Goal: Task Accomplishment & Management: Complete application form

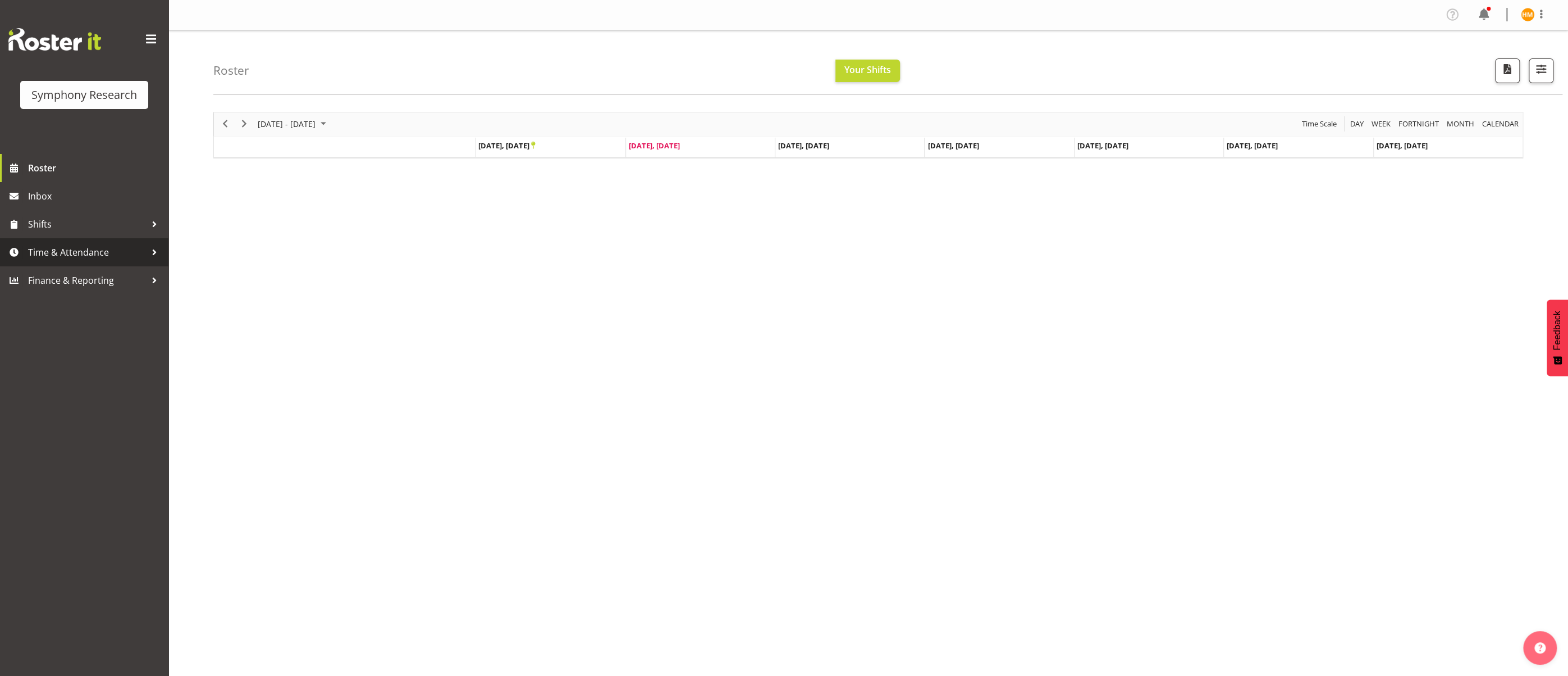
click at [109, 251] on span "Time & Attendance" at bounding box center [86, 252] width 118 height 17
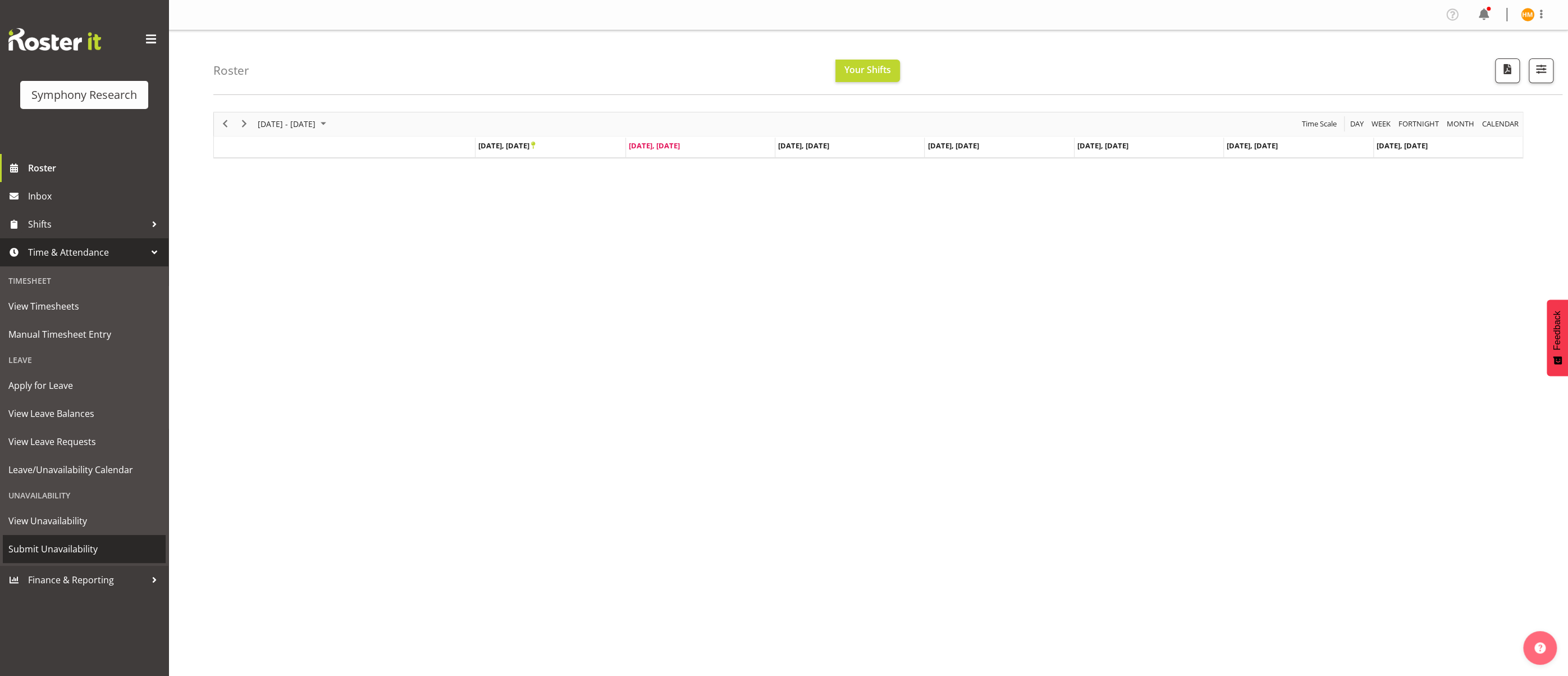
click at [89, 545] on span "Submit Unavailability" at bounding box center [84, 549] width 152 height 17
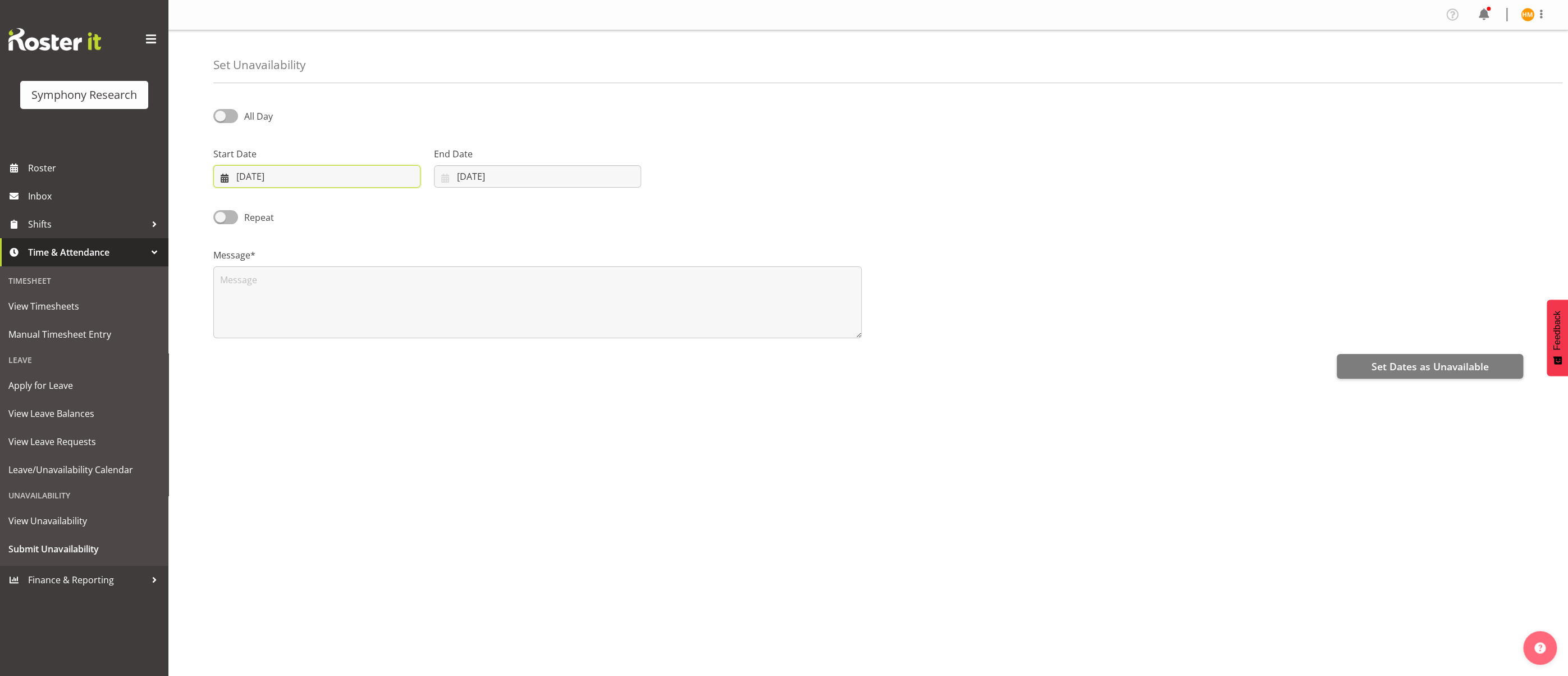
click at [398, 180] on input "[DATE]" at bounding box center [317, 176] width 207 height 22
click at [64, 519] on span "View Unavailability" at bounding box center [84, 521] width 152 height 17
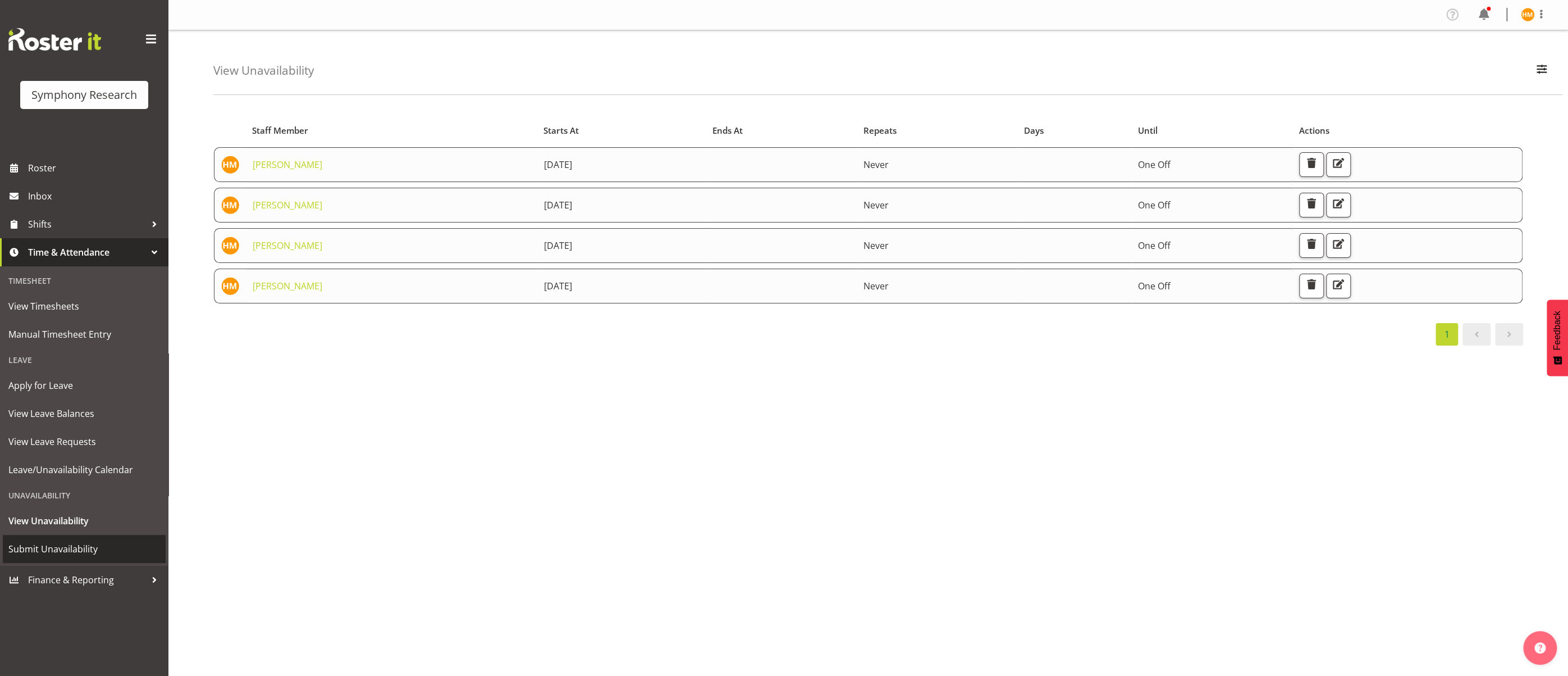
click at [69, 546] on span "Submit Unavailability" at bounding box center [84, 549] width 152 height 17
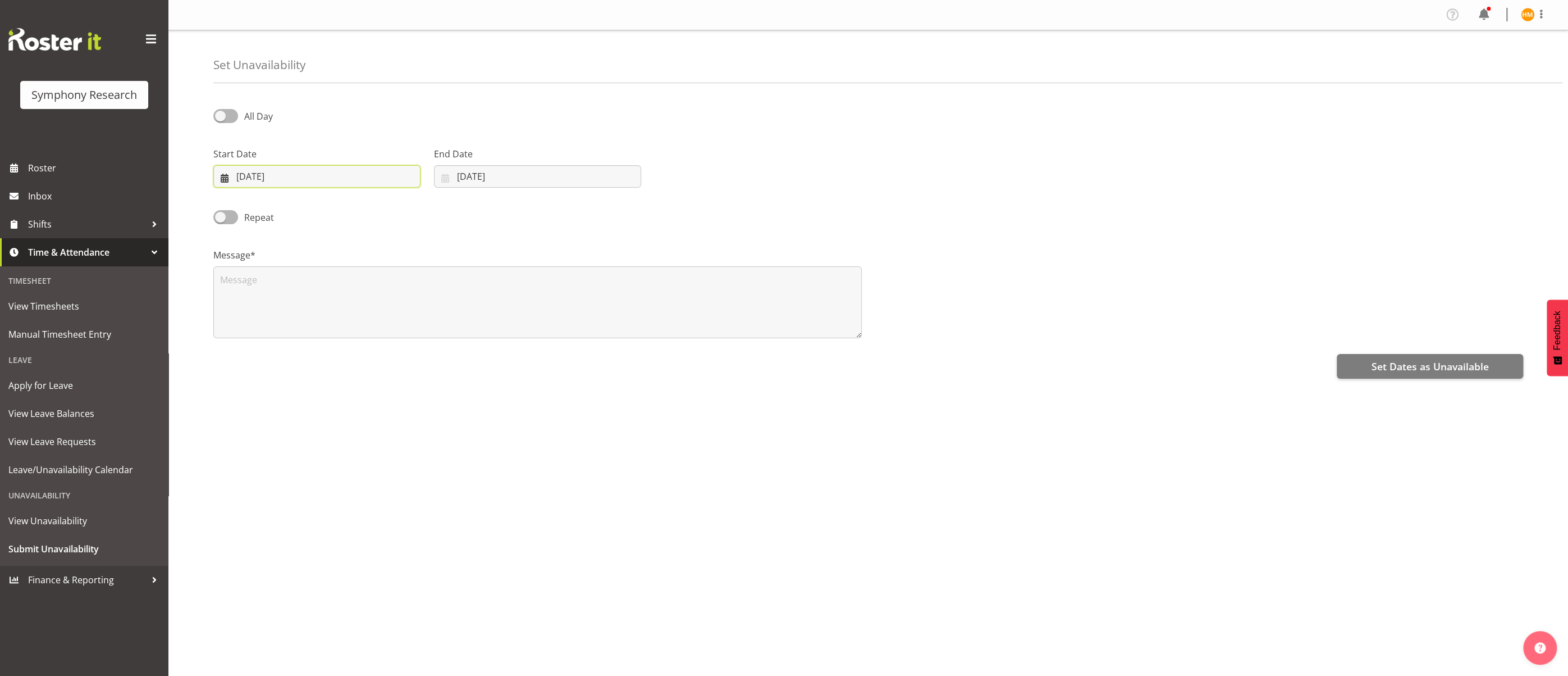
click at [312, 175] on input "[DATE]" at bounding box center [317, 176] width 207 height 22
click at [384, 330] on span "27" at bounding box center [384, 331] width 9 height 10
type input "27/09/2025"
click at [620, 178] on input "23/09/2025" at bounding box center [537, 176] width 207 height 22
click at [570, 351] on span "3" at bounding box center [569, 352] width 4 height 10
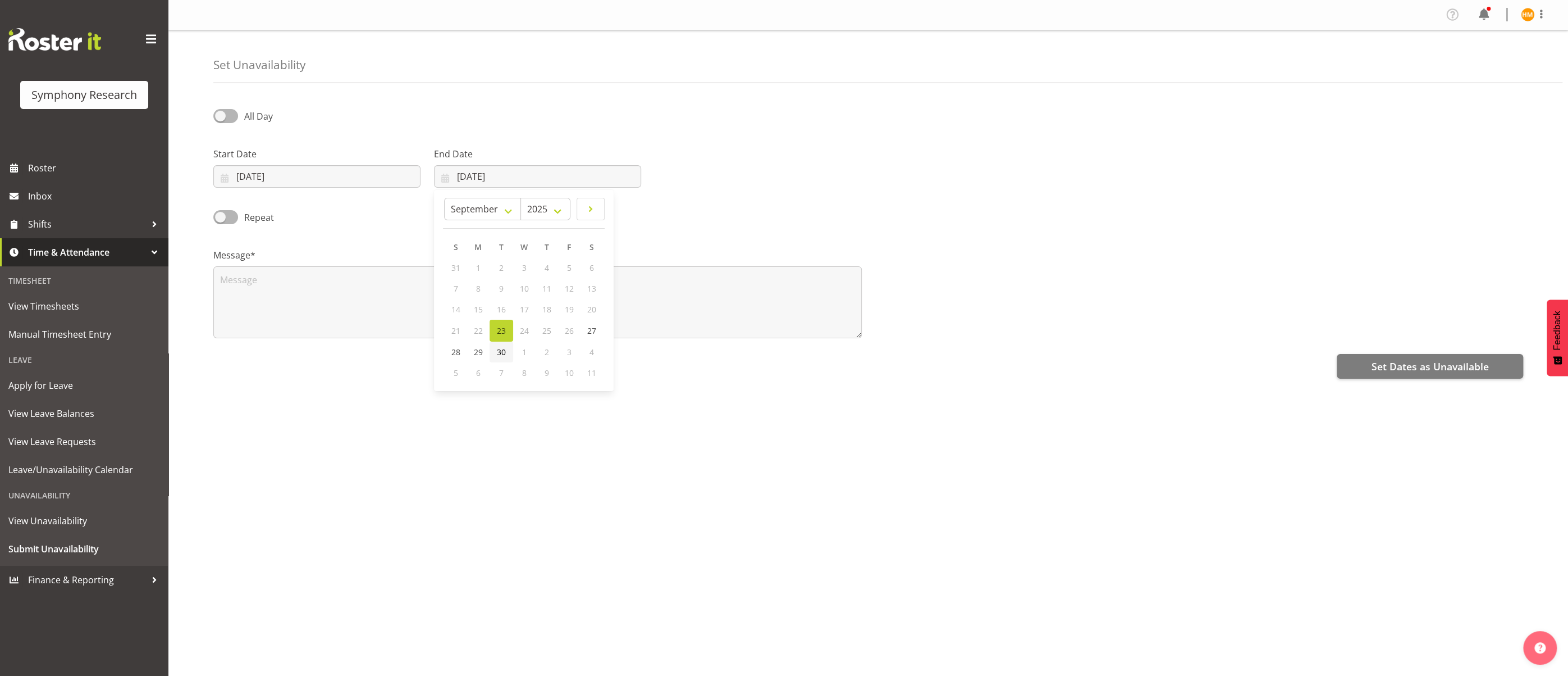
click at [504, 351] on span "30" at bounding box center [501, 352] width 9 height 10
type input "30/09/2025"
click at [591, 178] on input "30/09/2025" at bounding box center [537, 176] width 207 height 22
click at [570, 352] on span "3" at bounding box center [569, 352] width 4 height 10
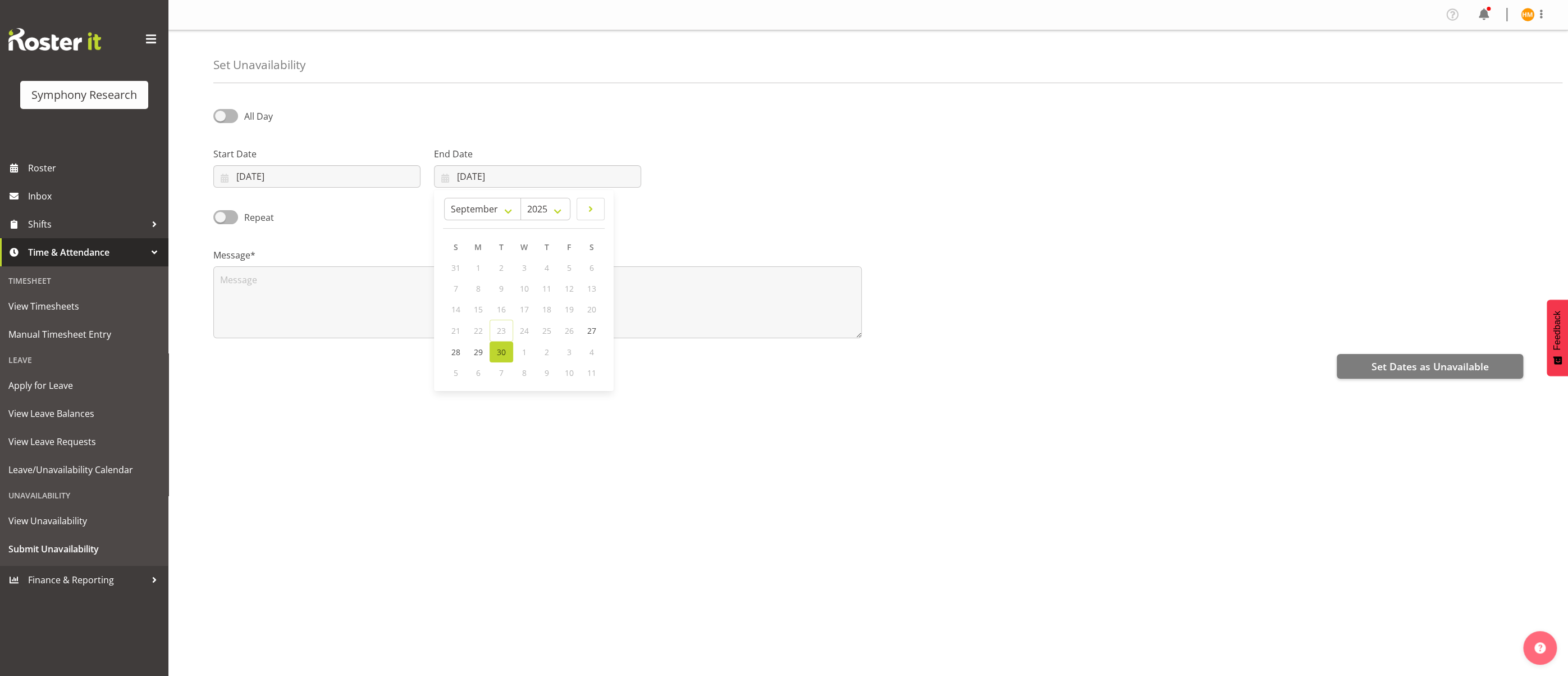
click at [570, 352] on span "3" at bounding box center [569, 352] width 4 height 10
click at [512, 212] on select "January February March April May June July August September October November De…" at bounding box center [483, 209] width 77 height 22
select select "9"
click at [472, 197] on select "January February March April May June July August September October November De…" at bounding box center [483, 209] width 77 height 22
click at [583, 263] on link "3" at bounding box center [581, 268] width 22 height 21
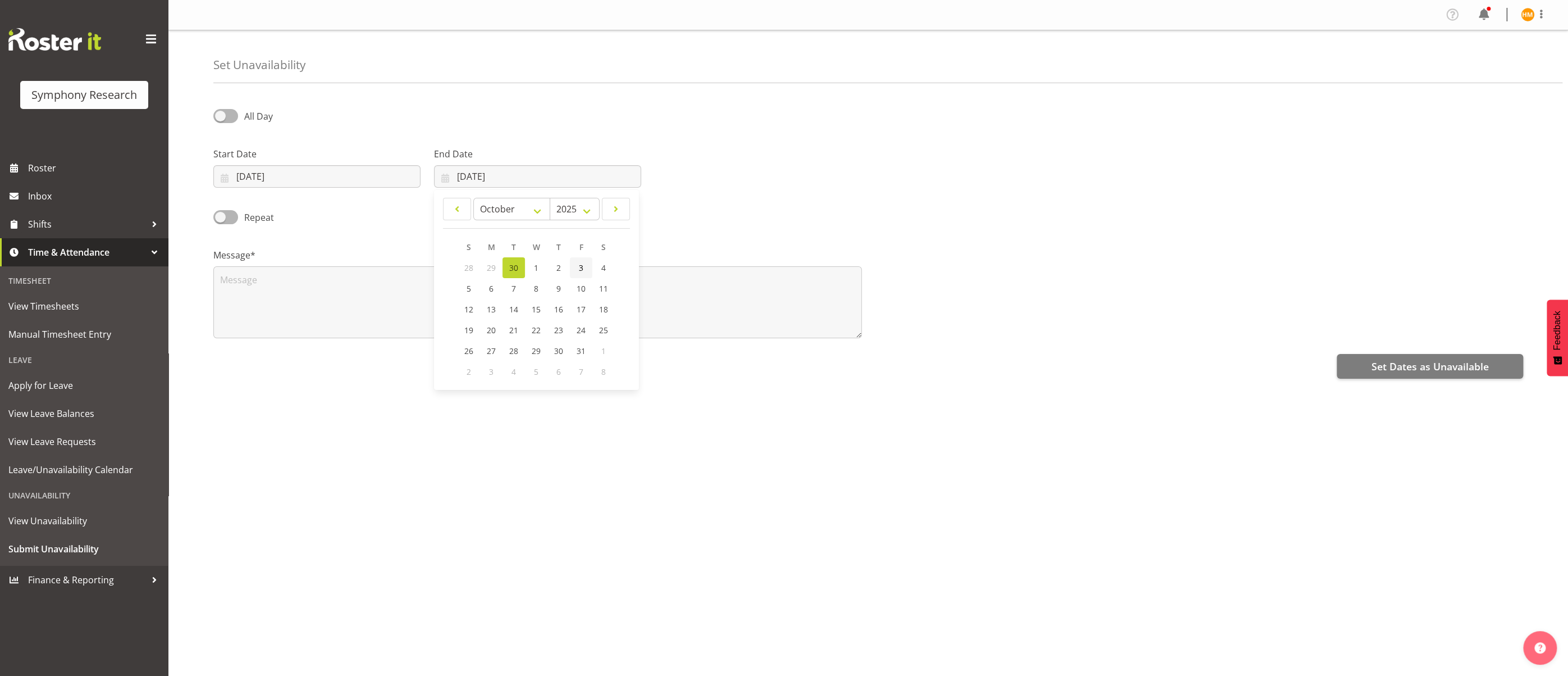
type input "[DATE]"
click at [430, 281] on textarea at bounding box center [537, 302] width 648 height 72
click at [238, 213] on span "Repeat" at bounding box center [256, 217] width 36 height 13
click at [220, 214] on input "Repeat" at bounding box center [217, 217] width 7 height 7
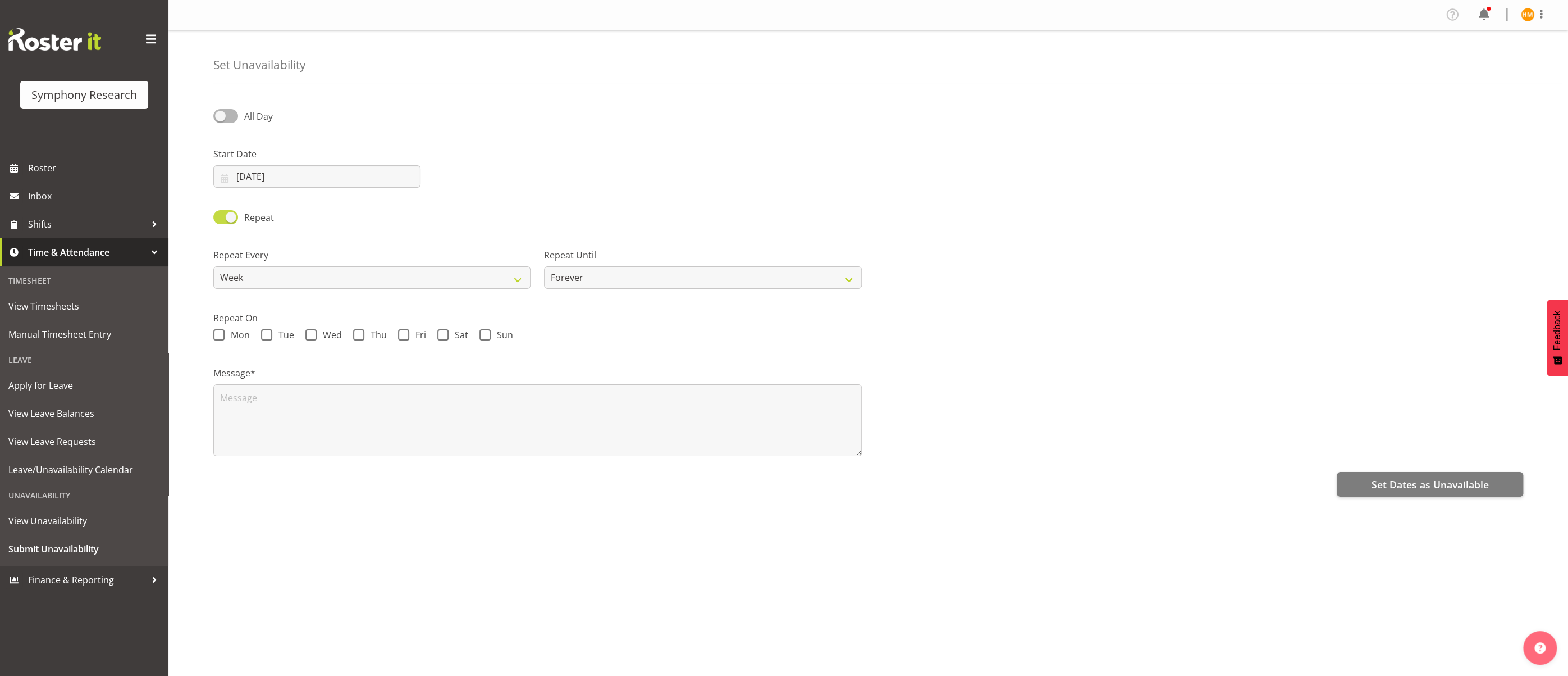
click at [219, 215] on span at bounding box center [225, 217] width 24 height 14
click at [219, 215] on input "Repeat" at bounding box center [217, 217] width 7 height 7
checkbox input "false"
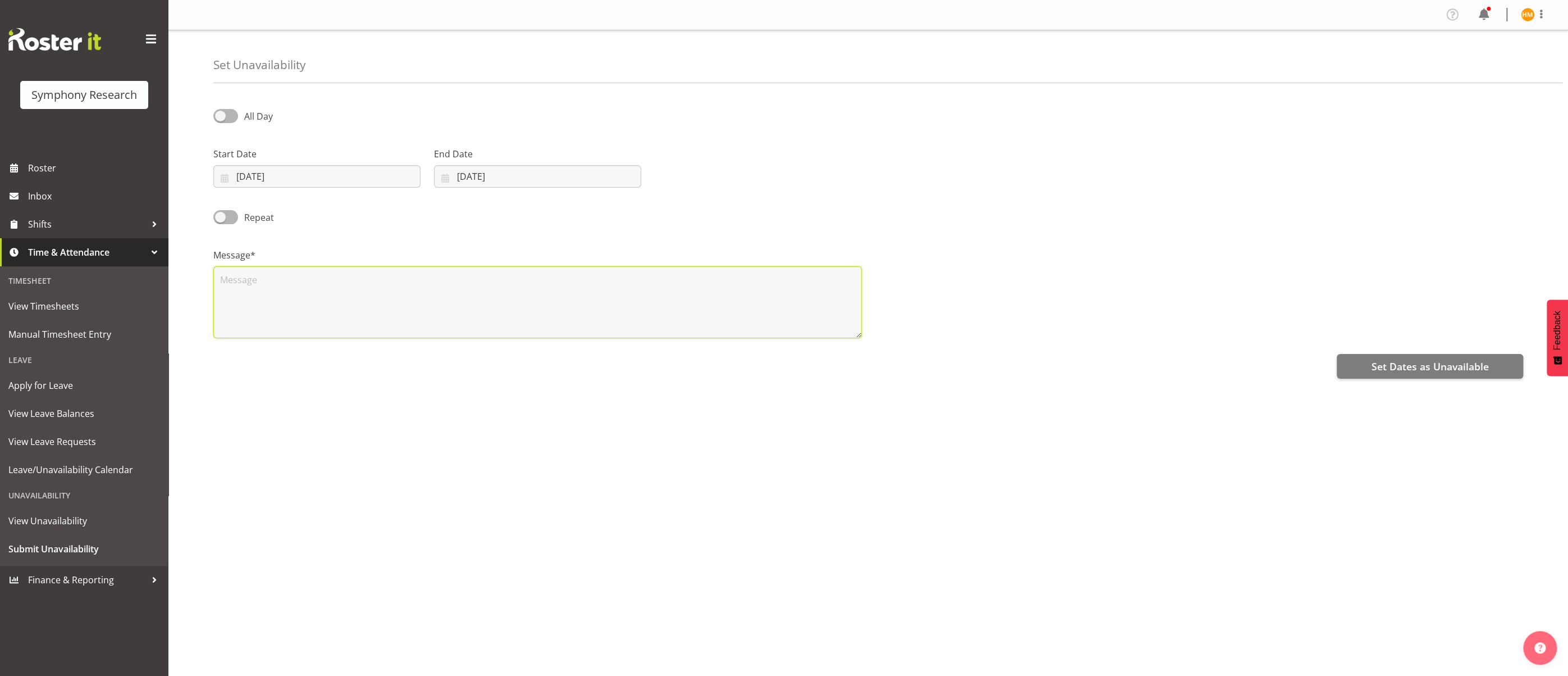
click at [344, 295] on textarea at bounding box center [537, 302] width 648 height 72
type textarea "D"
type textarea "Moving to Auckland"
click at [1412, 365] on span "Set Dates as Unavailable" at bounding box center [1429, 366] width 118 height 15
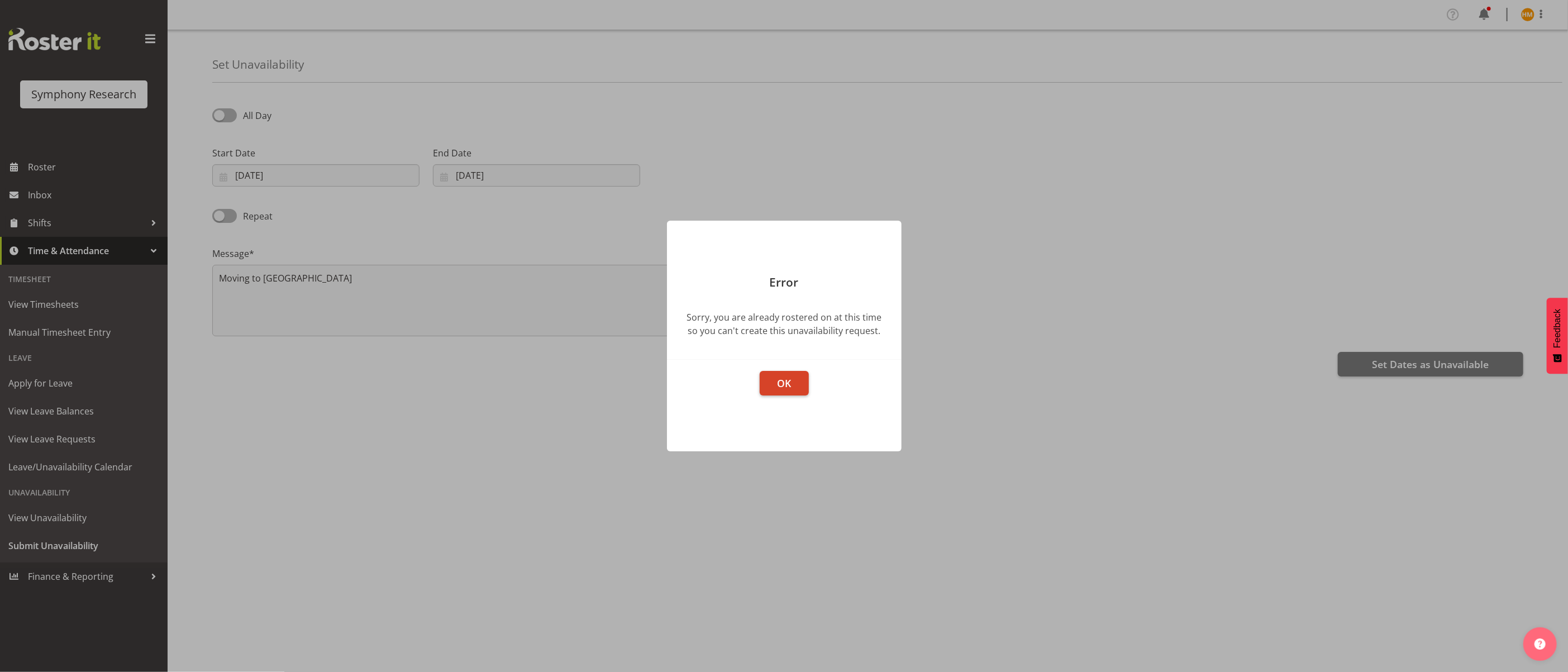
click at [786, 379] on span "OK" at bounding box center [783, 383] width 14 height 13
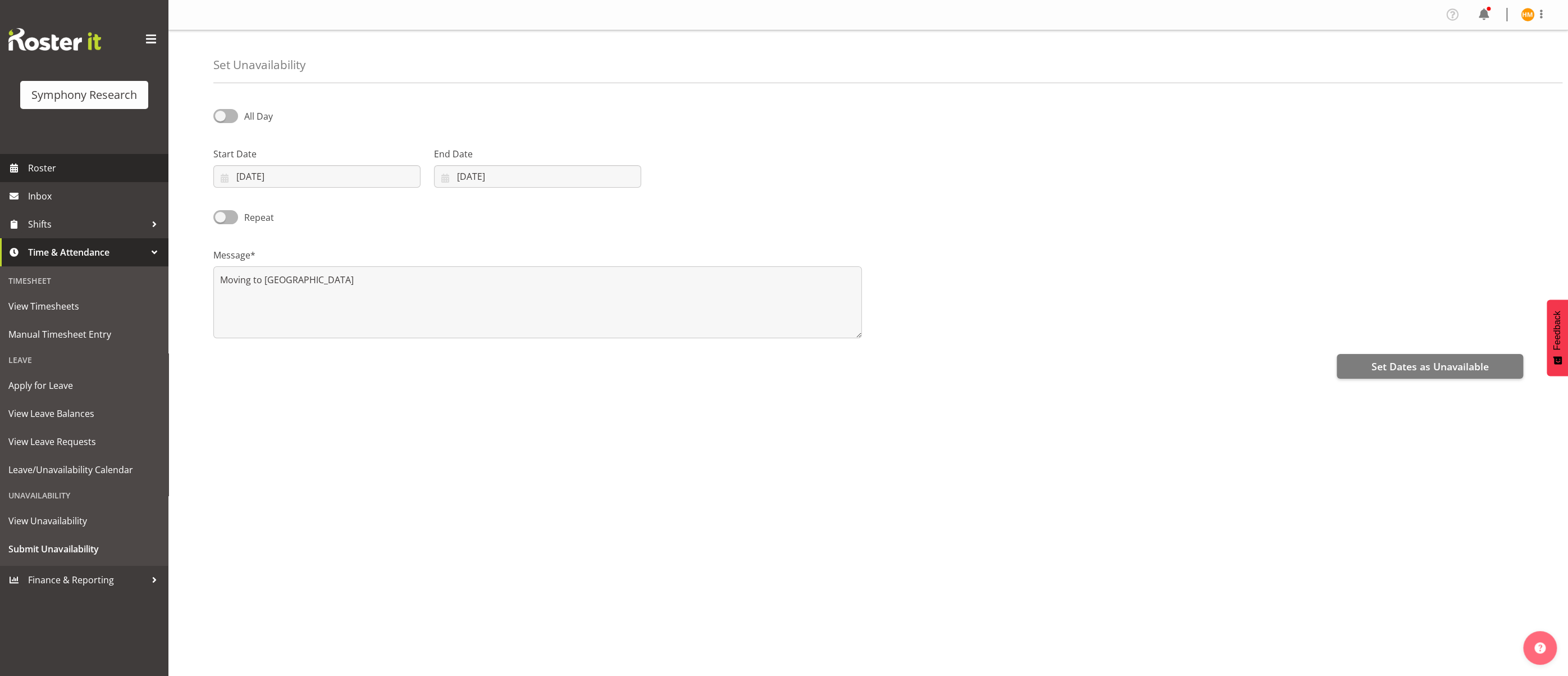
click at [60, 169] on span "Roster" at bounding box center [95, 168] width 135 height 17
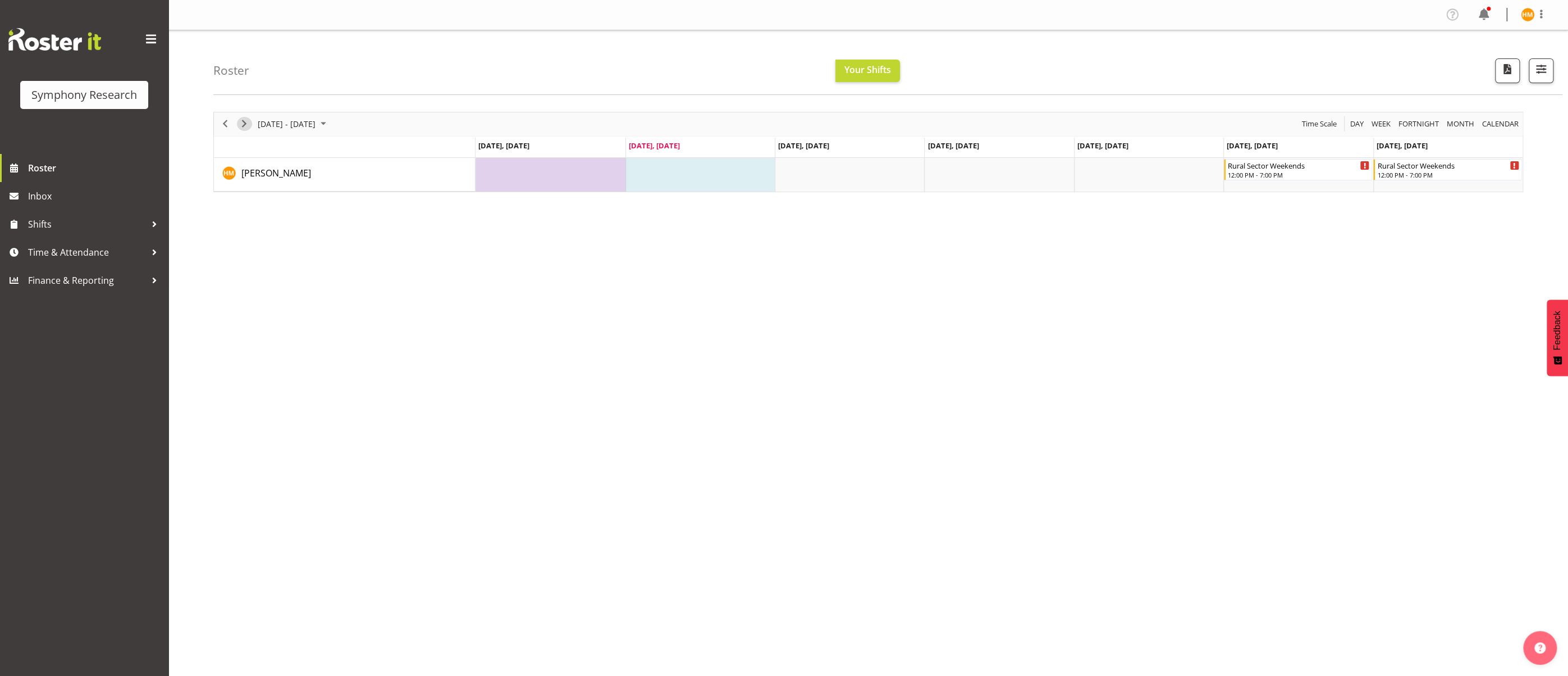
click at [245, 124] on span "Next" at bounding box center [244, 124] width 13 height 14
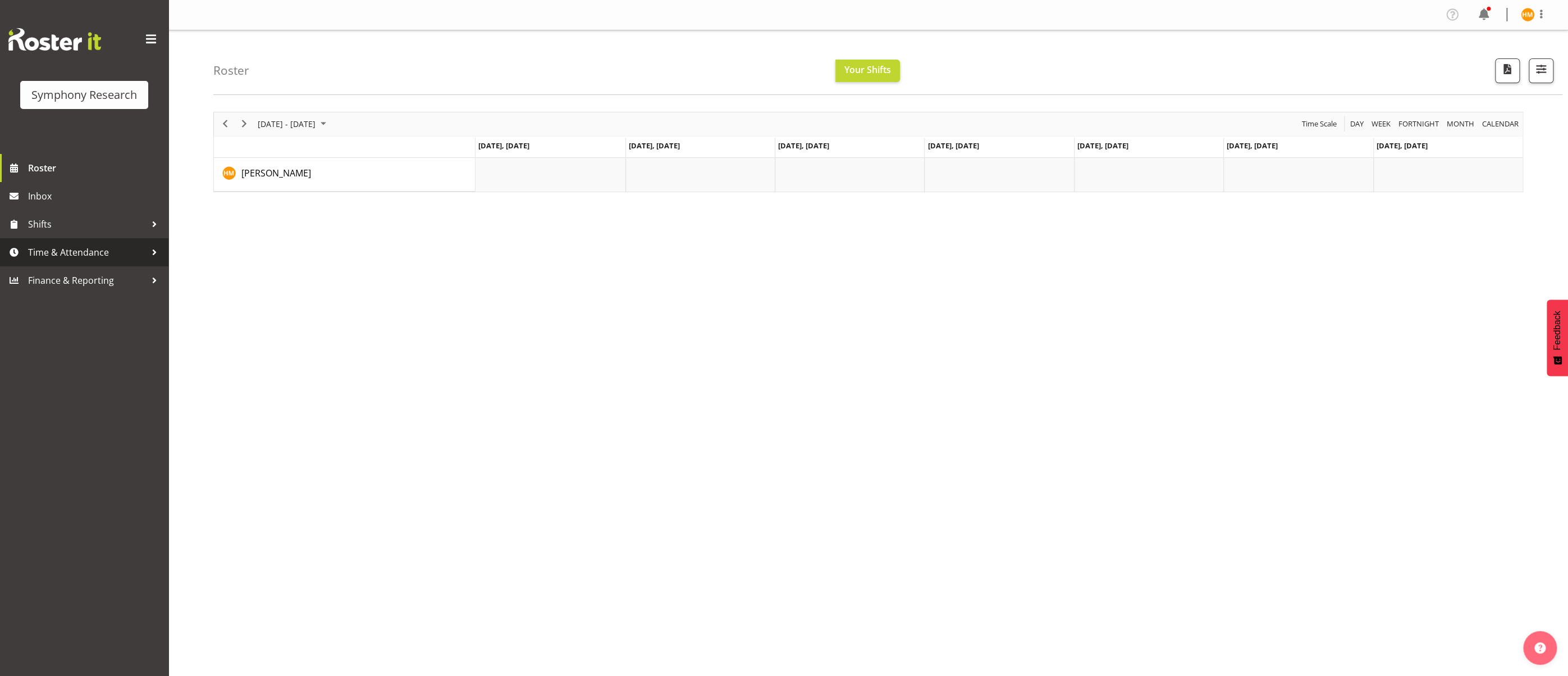
click at [78, 256] on span "Time & Attendance" at bounding box center [86, 252] width 118 height 17
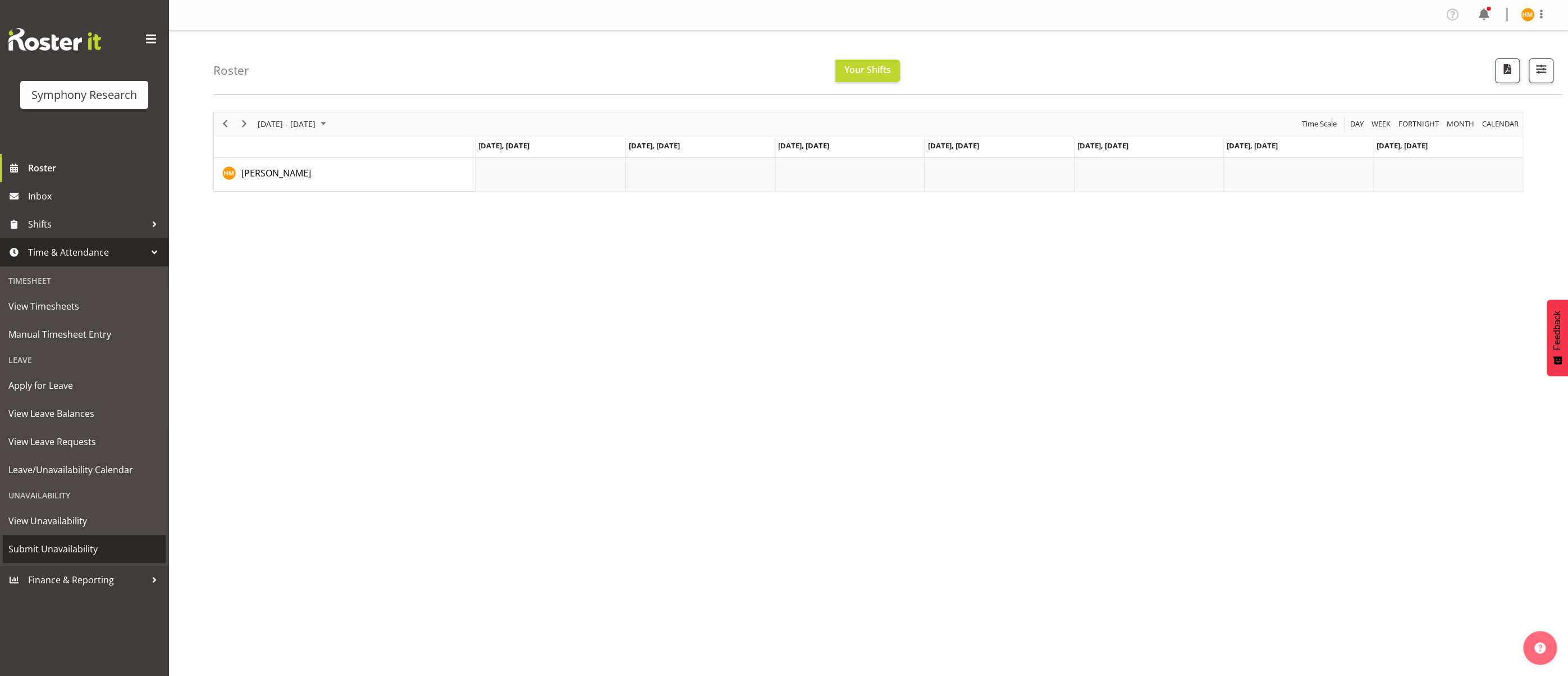
click at [71, 547] on span "Submit Unavailability" at bounding box center [84, 549] width 152 height 17
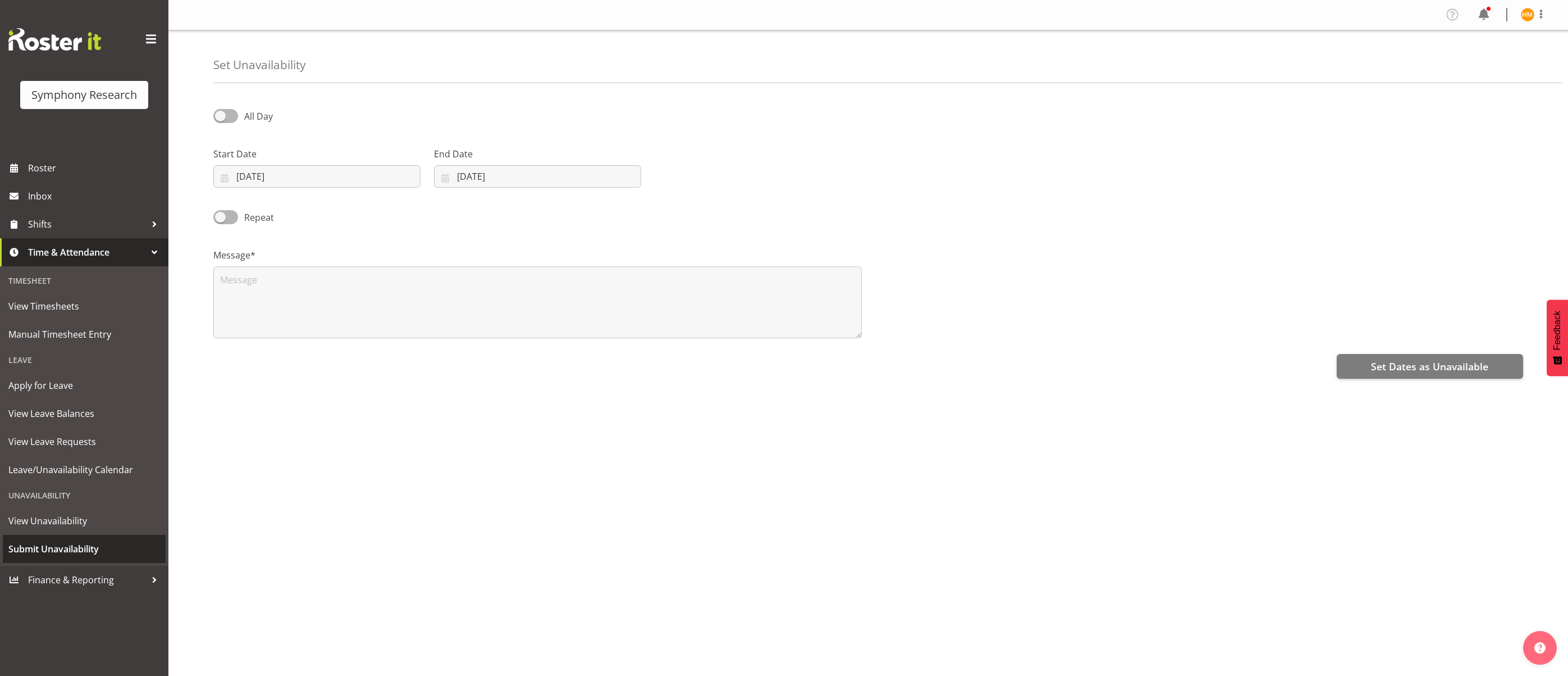
select select "8"
select select "2025"
click at [311, 175] on input "[DATE]" at bounding box center [317, 176] width 207 height 22
click at [271, 351] on span "29" at bounding box center [271, 352] width 9 height 10
type input "[DATE]"
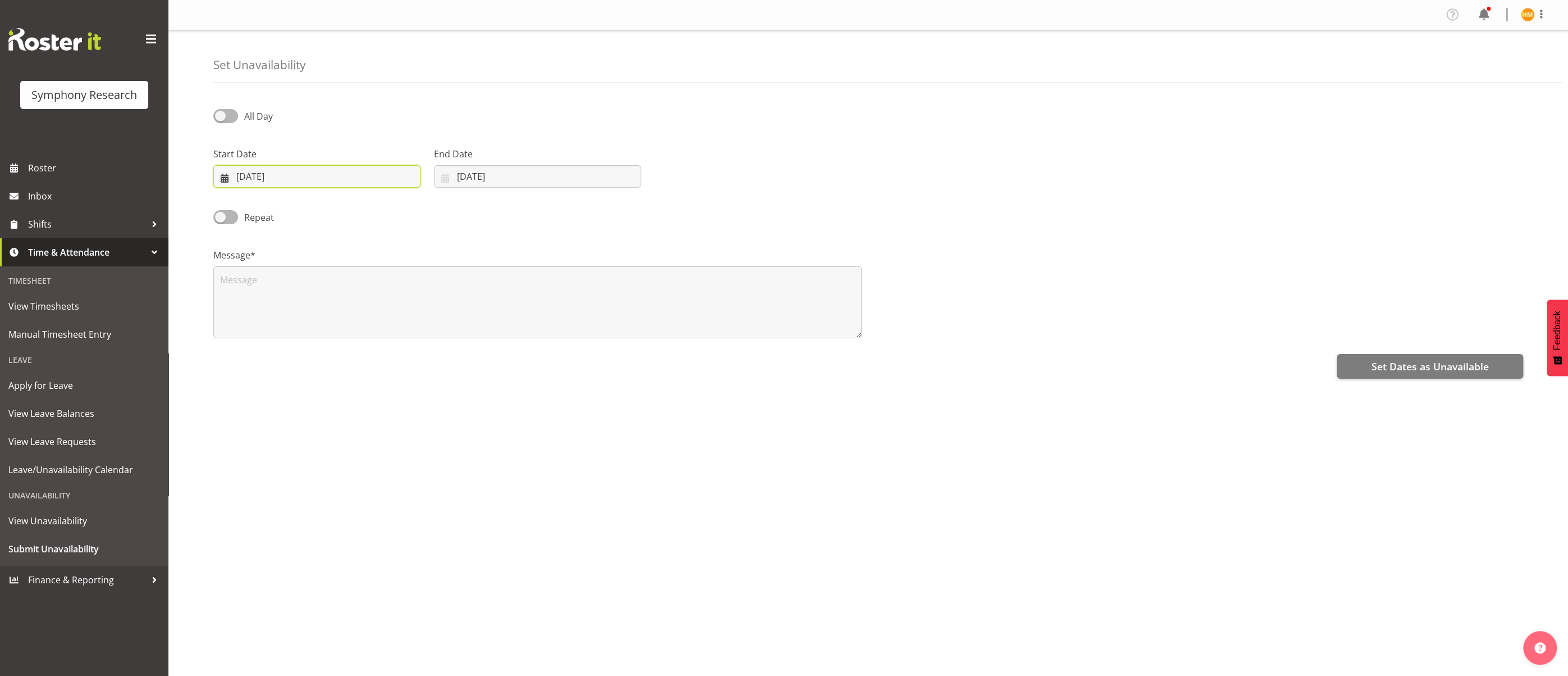
click at [221, 176] on input "[DATE]" at bounding box center [317, 176] width 207 height 22
click at [222, 176] on input "[DATE]" at bounding box center [317, 176] width 207 height 22
click at [538, 178] on input "[DATE]" at bounding box center [537, 176] width 207 height 22
click at [567, 351] on span "3" at bounding box center [569, 352] width 4 height 10
click at [510, 207] on select "January February March April May June July August September October November De…" at bounding box center [483, 209] width 77 height 22
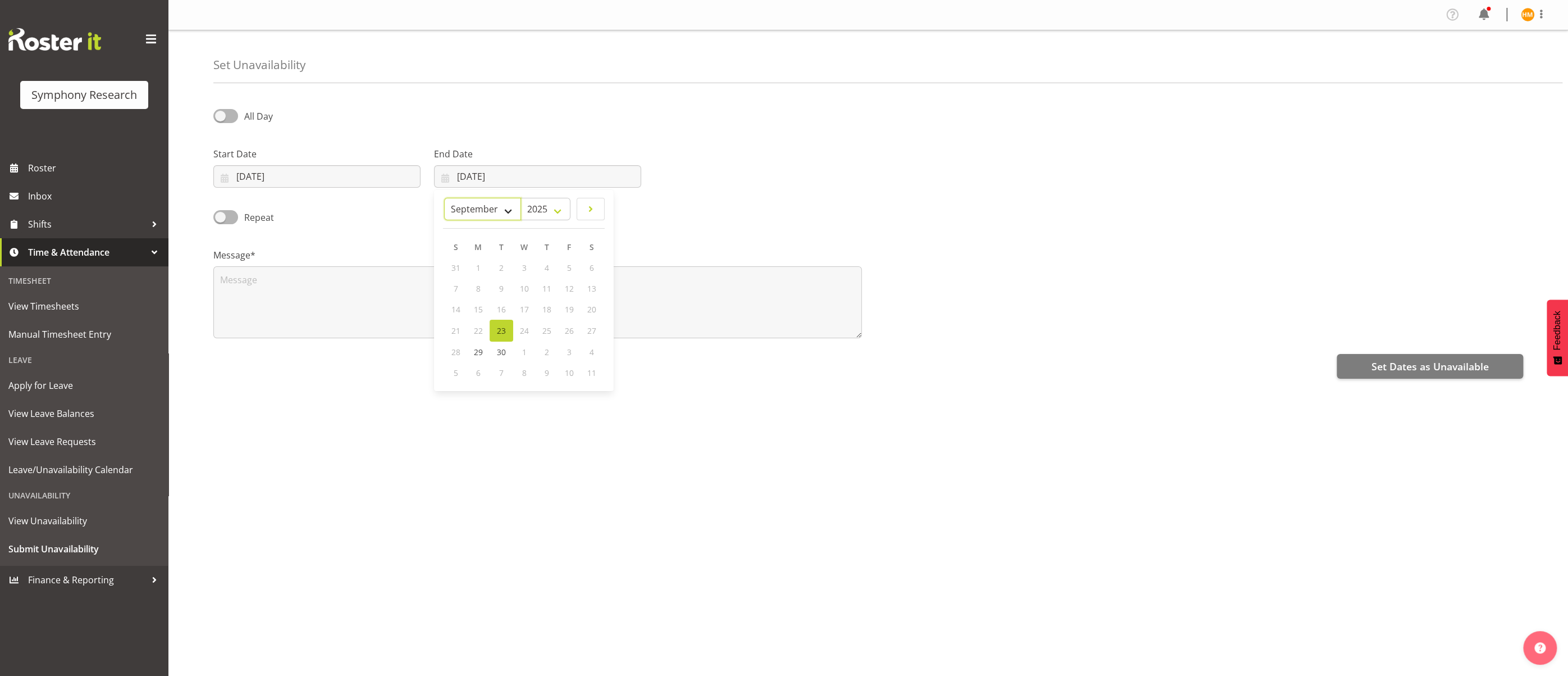
select select "9"
click at [472, 197] on select "January February March April May June July August September October November De…" at bounding box center [483, 209] width 77 height 22
click at [581, 270] on span "3" at bounding box center [581, 268] width 4 height 10
type input "[DATE]"
click at [581, 270] on textarea at bounding box center [537, 302] width 648 height 72
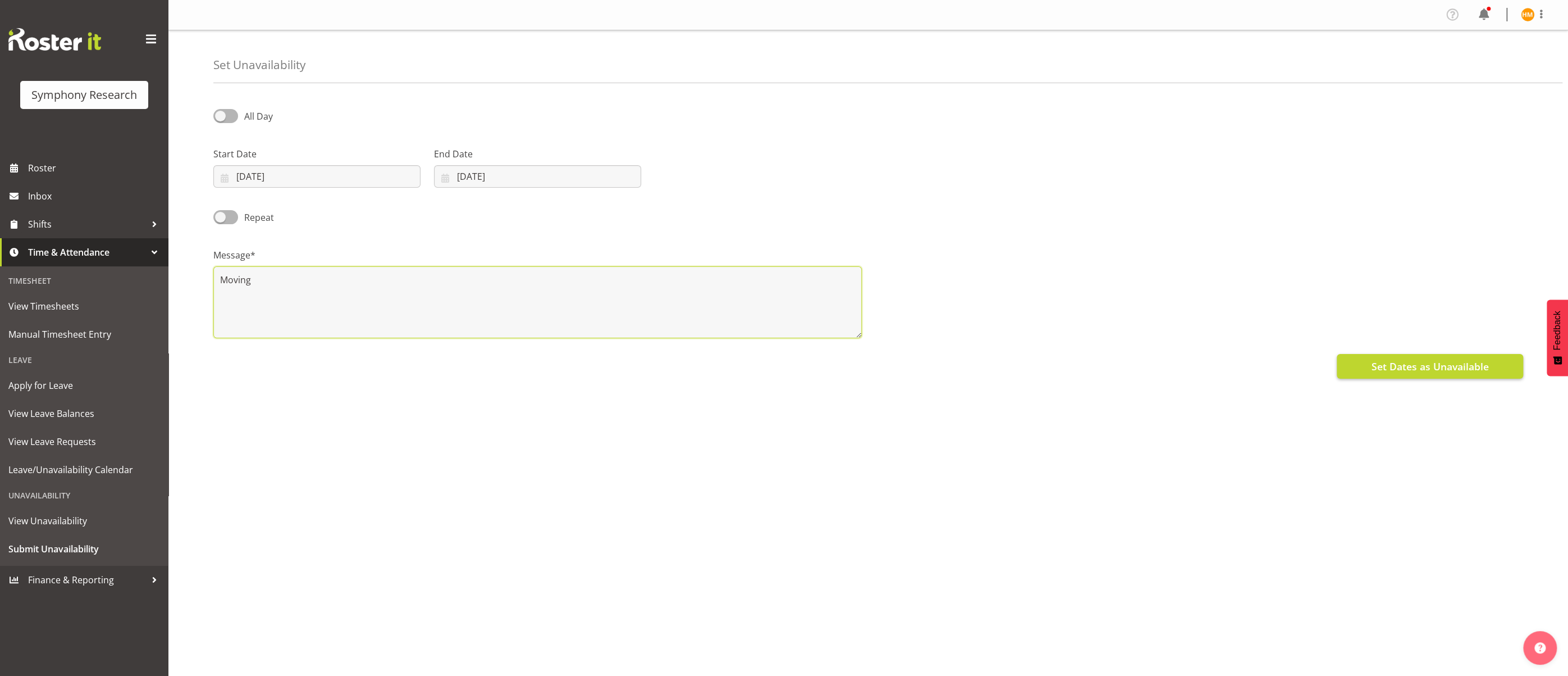
type textarea "Moving"
click at [1385, 362] on span "Set Dates as Unavailable" at bounding box center [1429, 366] width 118 height 15
